Goal: Task Accomplishment & Management: Use online tool/utility

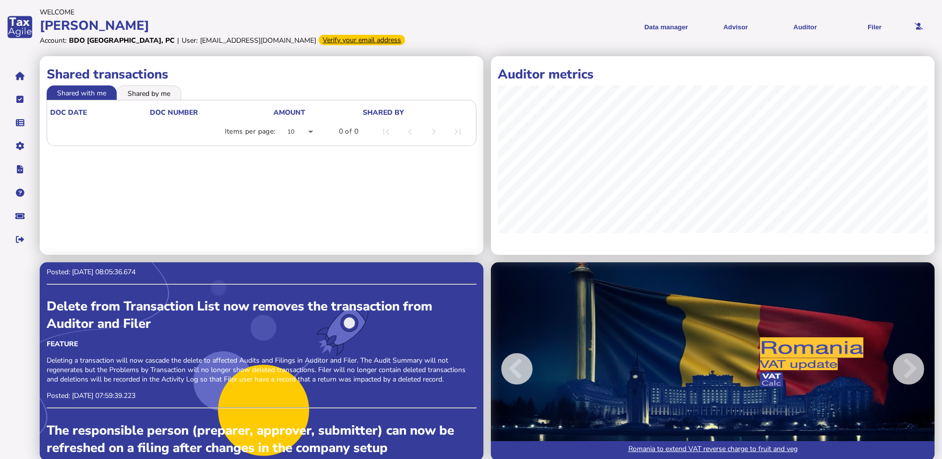
click at [319, 40] on div "Verify your email address" at bounding box center [362, 40] width 86 height 10
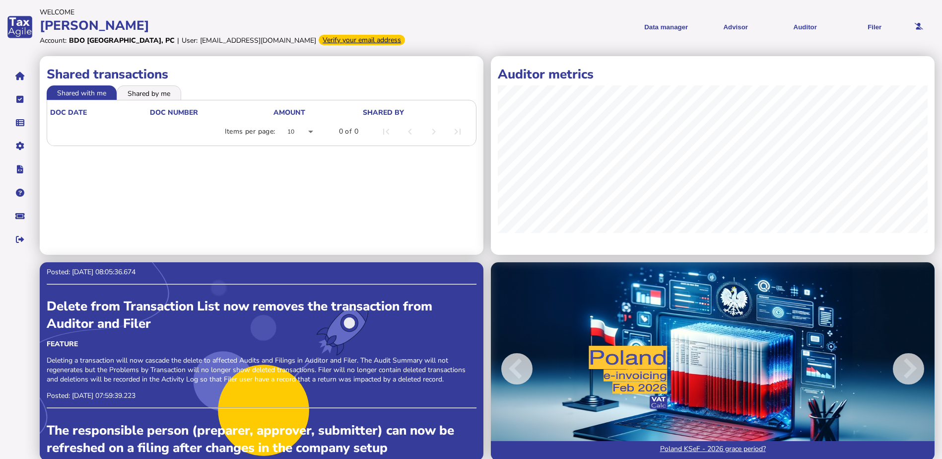
click at [319, 39] on div "Verify your email address" at bounding box center [362, 40] width 86 height 10
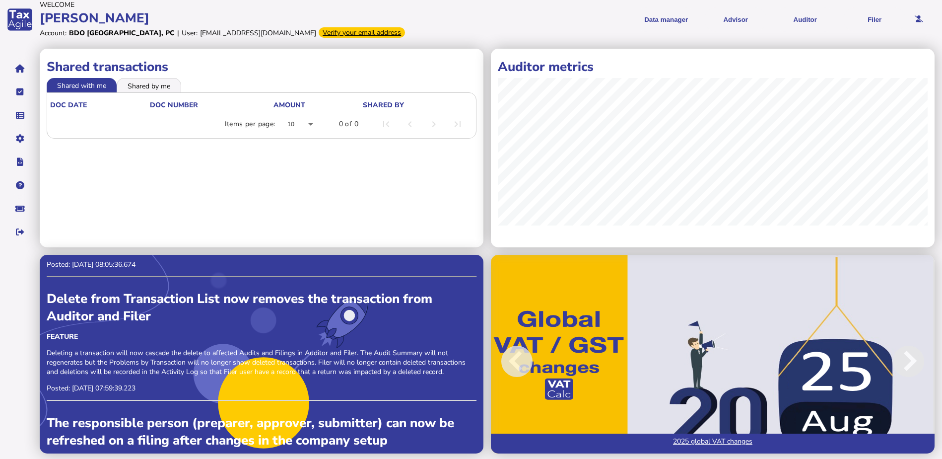
scroll to position [9, 0]
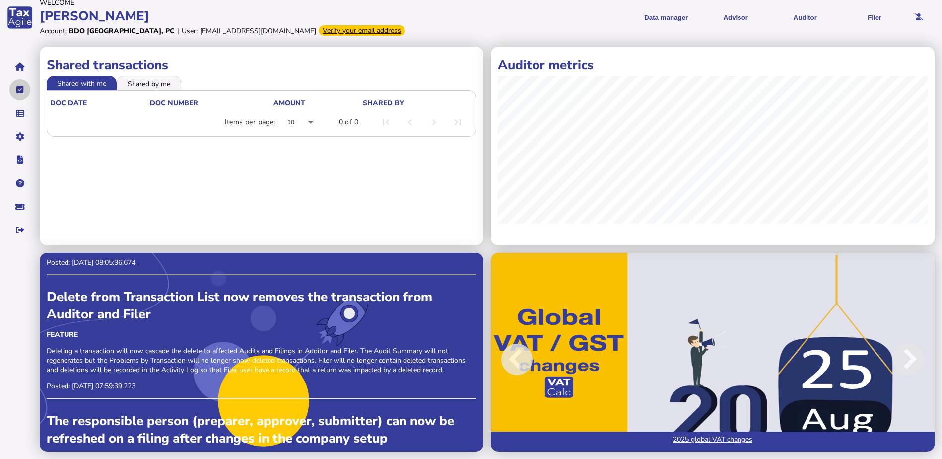
click at [15, 89] on button "navigate application pages" at bounding box center [19, 89] width 21 height 21
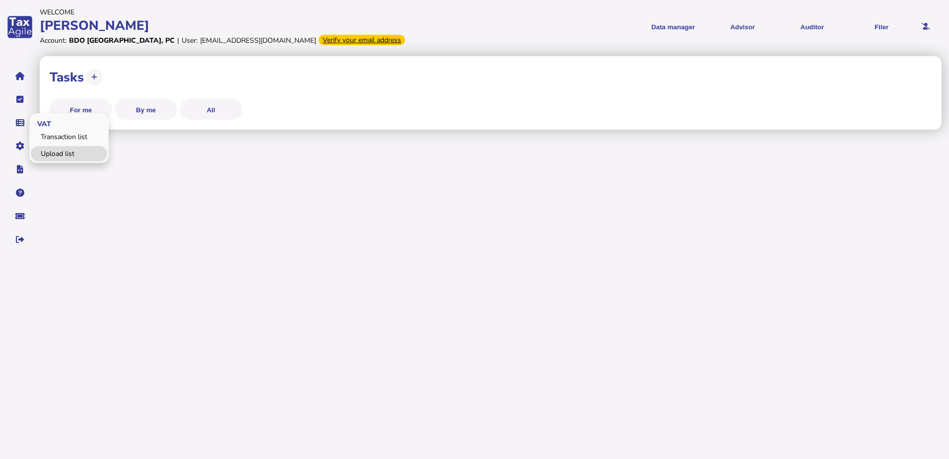
select select "**********"
select select "********"
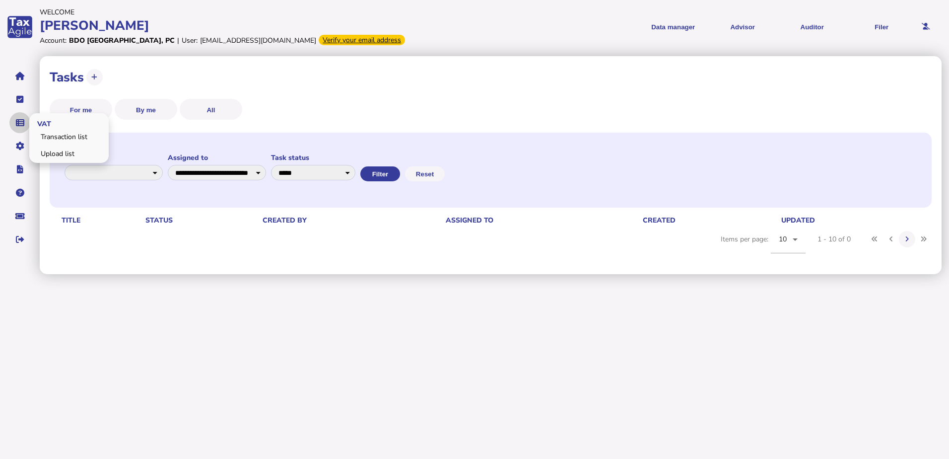
click at [19, 123] on icon "navigate application pages" at bounding box center [20, 123] width 8 height 0
click at [400, 174] on button "Filter" at bounding box center [380, 173] width 40 height 15
click at [355, 174] on select "**********" at bounding box center [313, 172] width 84 height 15
click at [54, 135] on link "Transaction list" at bounding box center [69, 136] width 76 height 15
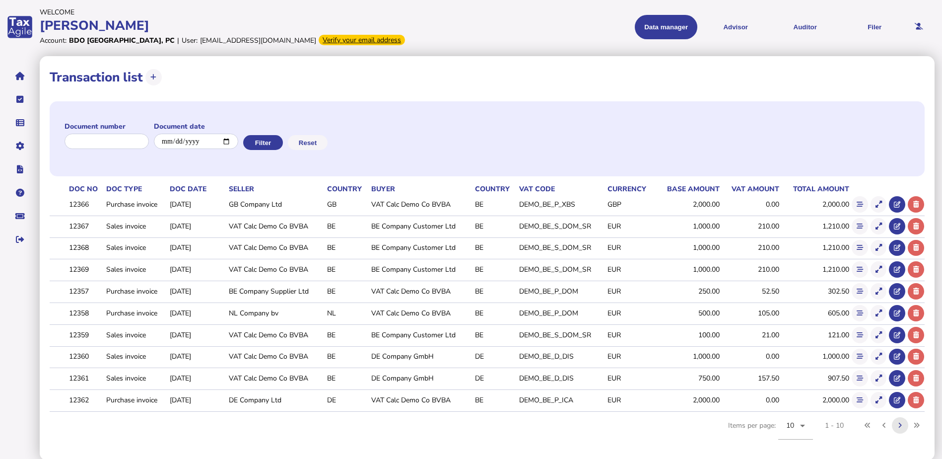
click at [896, 427] on button at bounding box center [900, 425] width 16 height 16
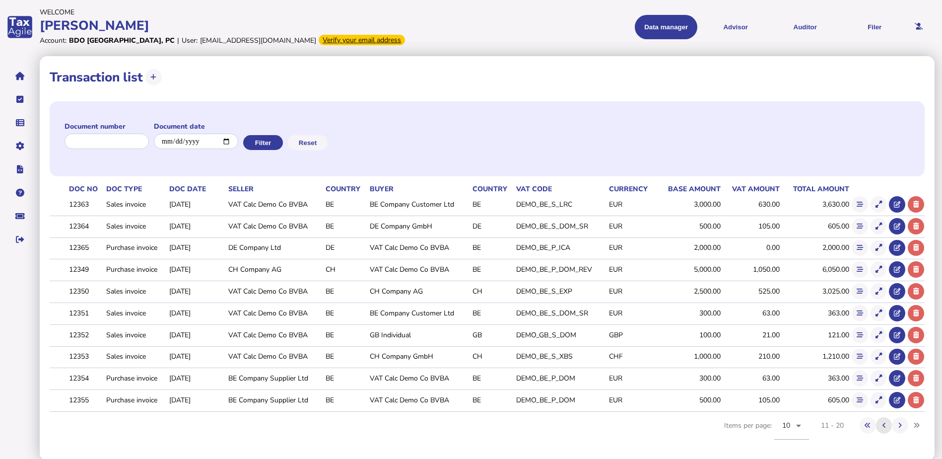
click at [882, 427] on icon at bounding box center [883, 425] width 3 height 6
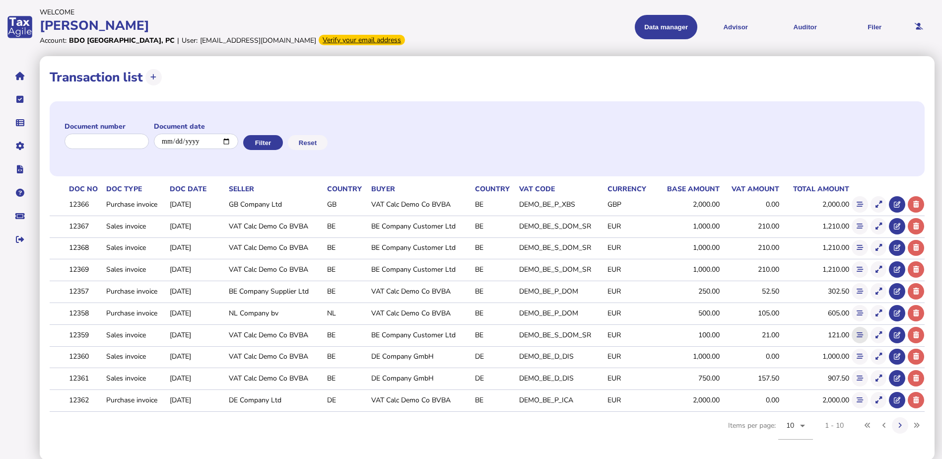
click at [862, 338] on icon at bounding box center [860, 335] width 6 height 6
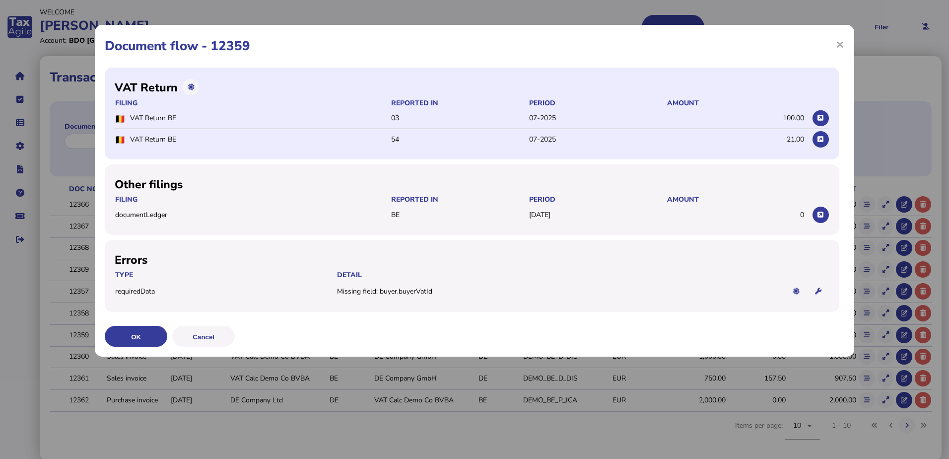
click at [675, 147] on tr "VAT Return BE 54 07-2025 21.00" at bounding box center [472, 139] width 715 height 20
click at [658, 112] on tr "VAT Return BE 03 07-2025 100.00" at bounding box center [472, 118] width 715 height 21
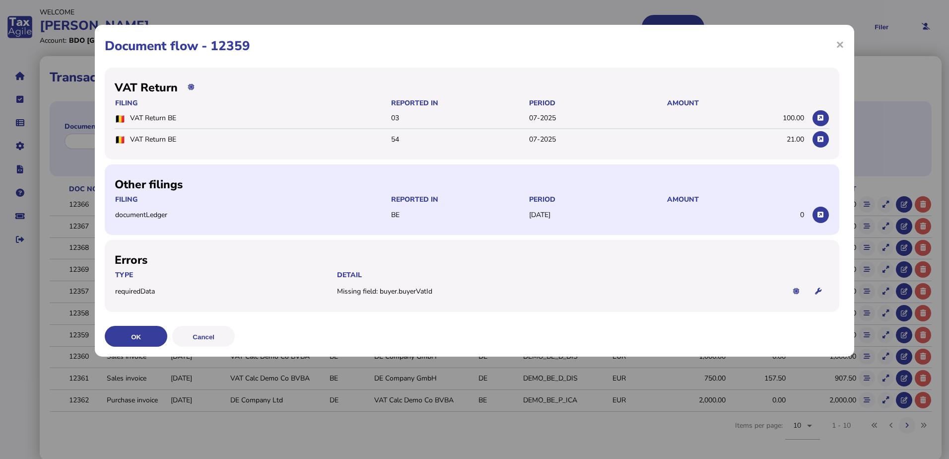
click at [459, 221] on tr "documentLedger BE [DATE] 0" at bounding box center [472, 214] width 715 height 20
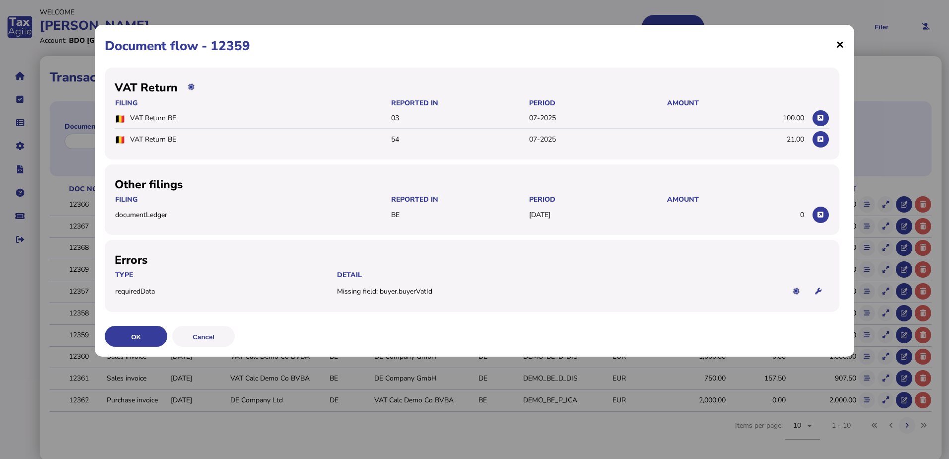
click at [836, 44] on span "×" at bounding box center [840, 44] width 8 height 19
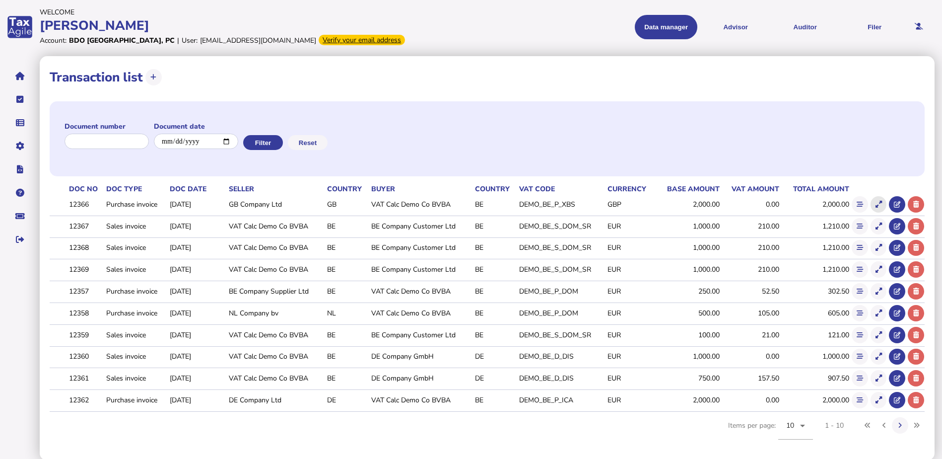
click at [879, 205] on icon at bounding box center [879, 204] width 6 height 6
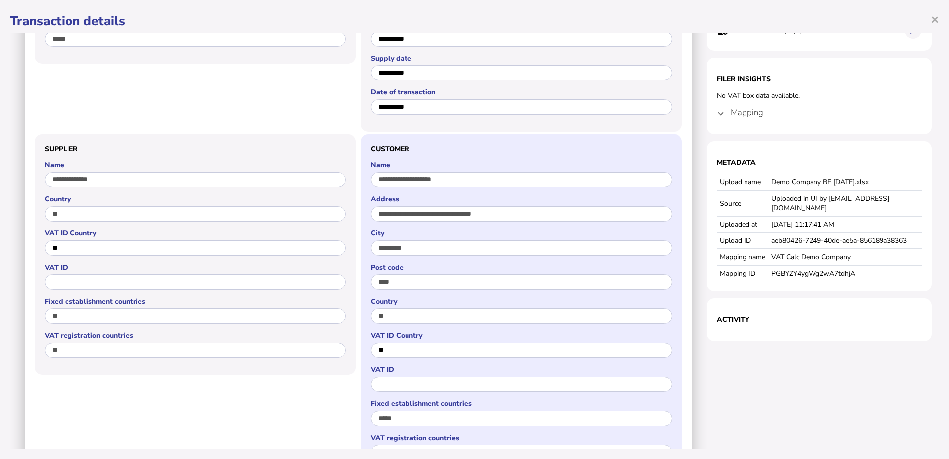
scroll to position [149, 0]
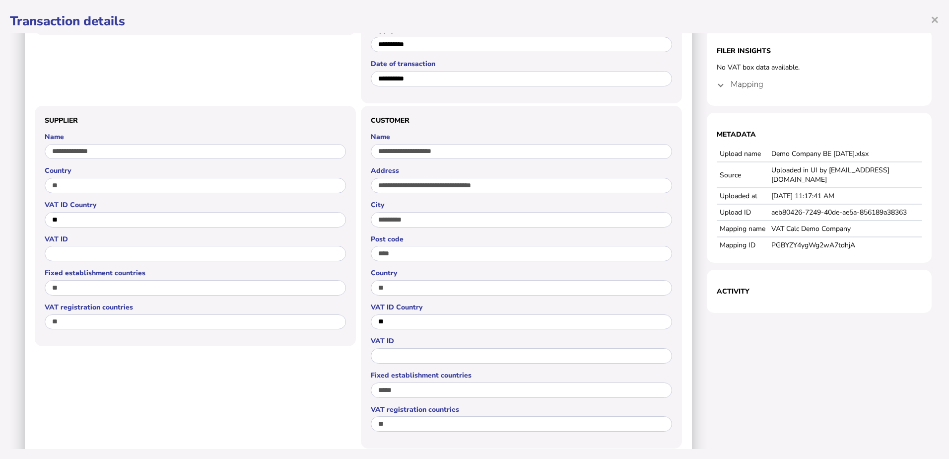
click at [744, 84] on h4 "Mapping" at bounding box center [747, 83] width 33 height 11
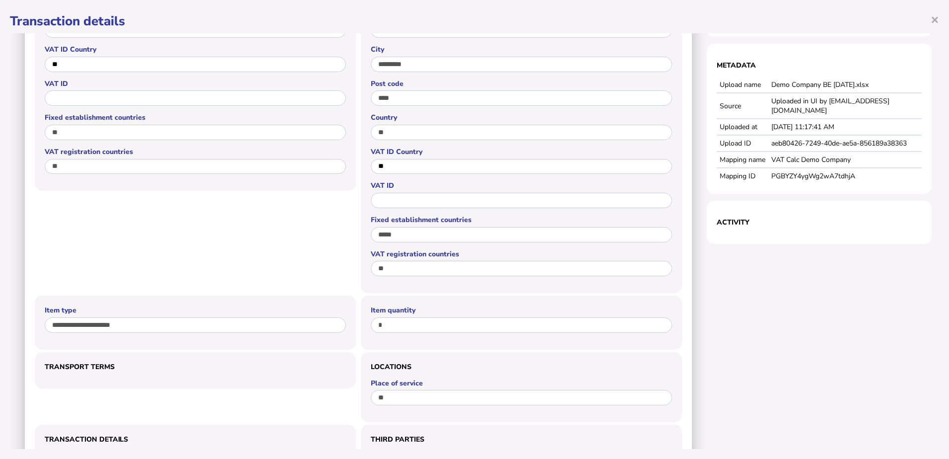
scroll to position [298, 0]
